Goal: Find specific page/section: Find specific page/section

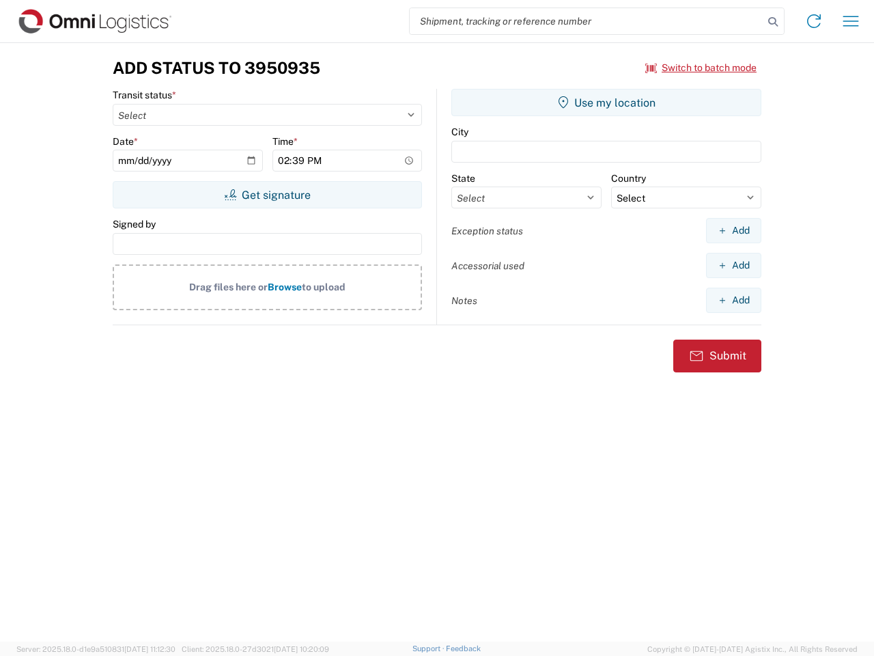
click at [587, 21] on input "search" at bounding box center [587, 21] width 354 height 26
click at [773, 22] on icon at bounding box center [773, 21] width 19 height 19
click at [814, 21] on icon at bounding box center [814, 21] width 22 height 22
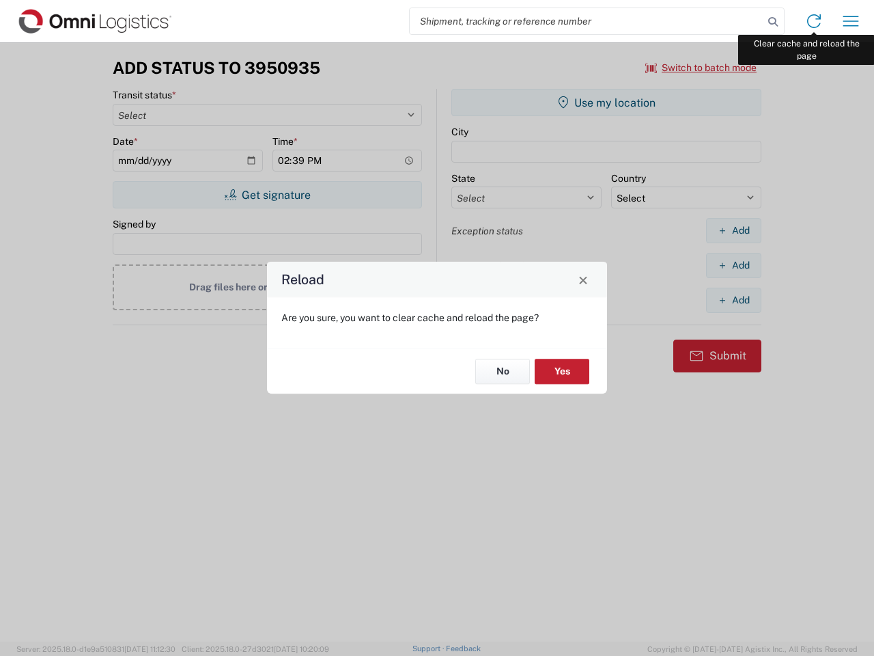
click at [851, 21] on div "Reload Are you sure, you want to clear cache and reload the page? No Yes" at bounding box center [437, 328] width 874 height 656
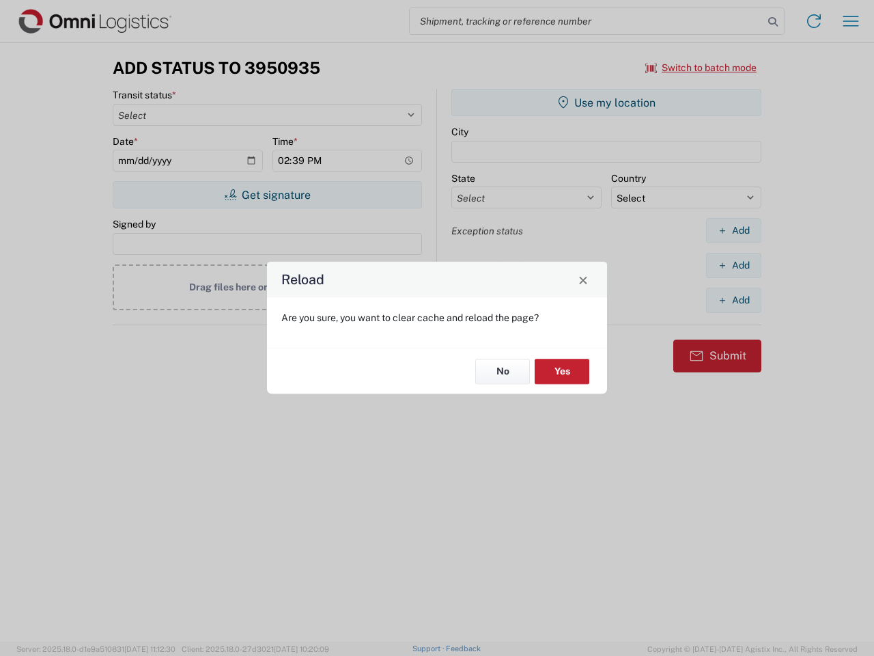
click at [702, 68] on div "Reload Are you sure, you want to clear cache and reload the page? No Yes" at bounding box center [437, 328] width 874 height 656
click at [267, 195] on div "Reload Are you sure, you want to clear cache and reload the page? No Yes" at bounding box center [437, 328] width 874 height 656
click at [607, 102] on div "Reload Are you sure, you want to clear cache and reload the page? No Yes" at bounding box center [437, 328] width 874 height 656
click at [734, 230] on div "Reload Are you sure, you want to clear cache and reload the page? No Yes" at bounding box center [437, 328] width 874 height 656
click at [734, 265] on div "Reload Are you sure, you want to clear cache and reload the page? No Yes" at bounding box center [437, 328] width 874 height 656
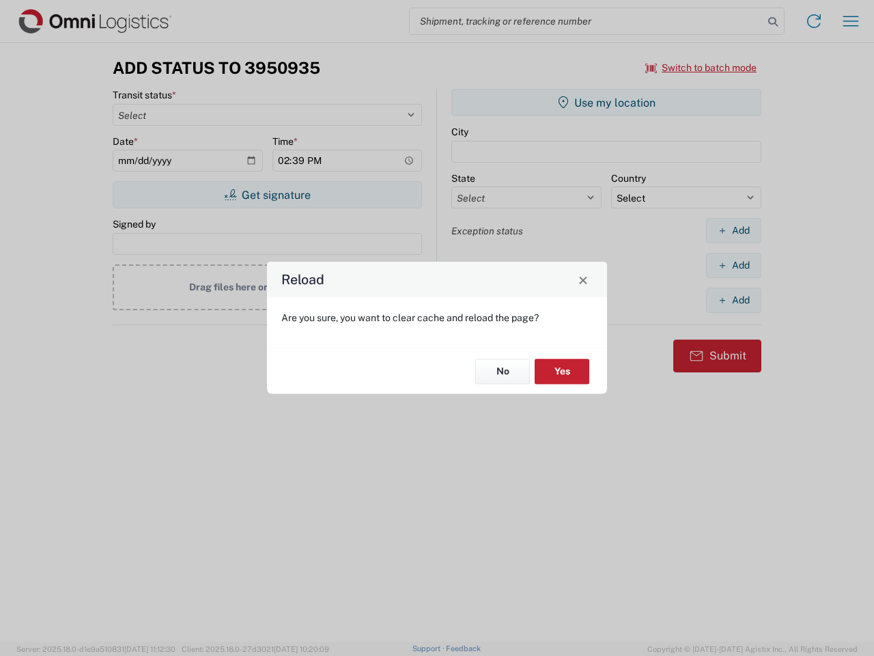
click at [734, 300] on div "Reload Are you sure, you want to clear cache and reload the page? No Yes" at bounding box center [437, 328] width 874 height 656
